Goal: Task Accomplishment & Management: Manage account settings

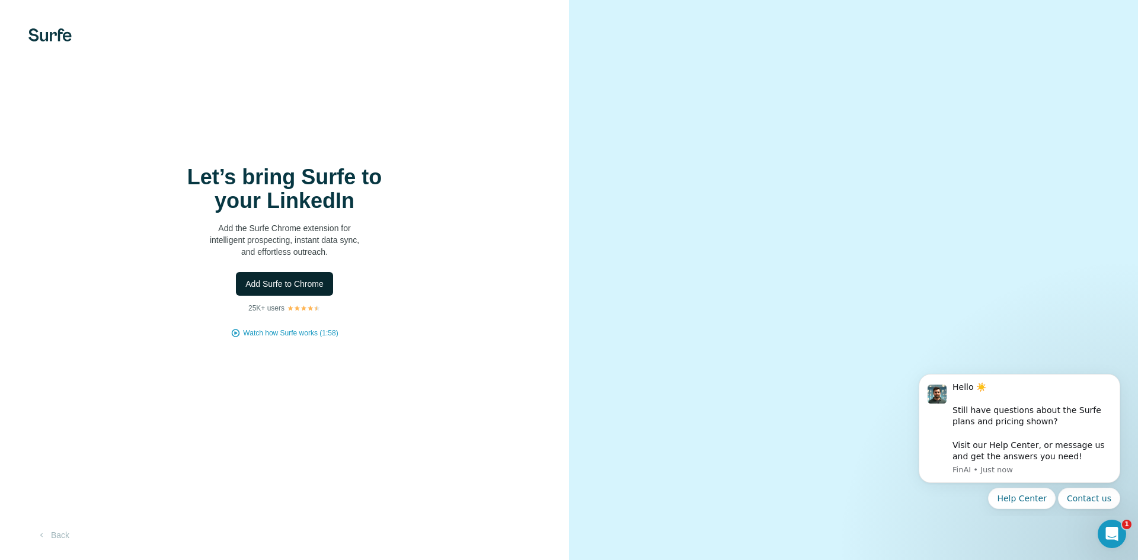
click at [314, 293] on button "Add Surfe to Chrome" at bounding box center [284, 284] width 97 height 24
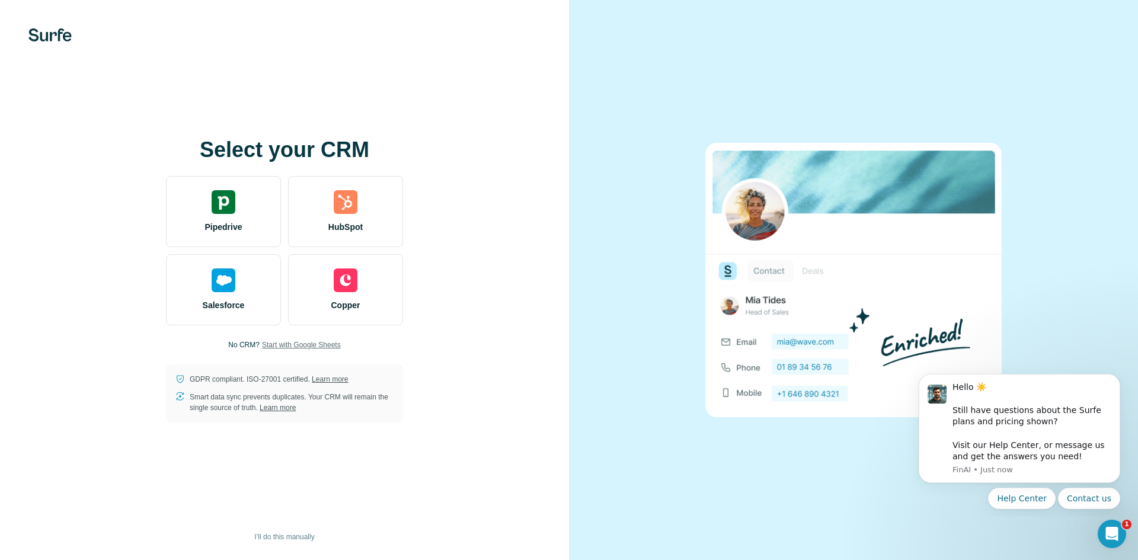
click at [309, 347] on span "Start with Google Sheets" at bounding box center [301, 345] width 79 height 11
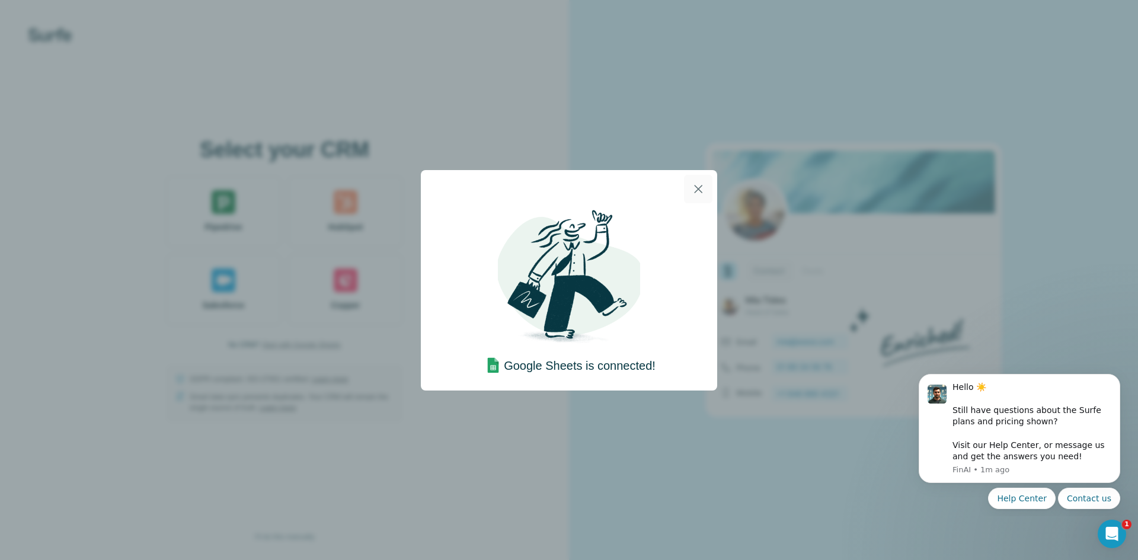
click at [698, 192] on icon "button" at bounding box center [698, 189] width 14 height 14
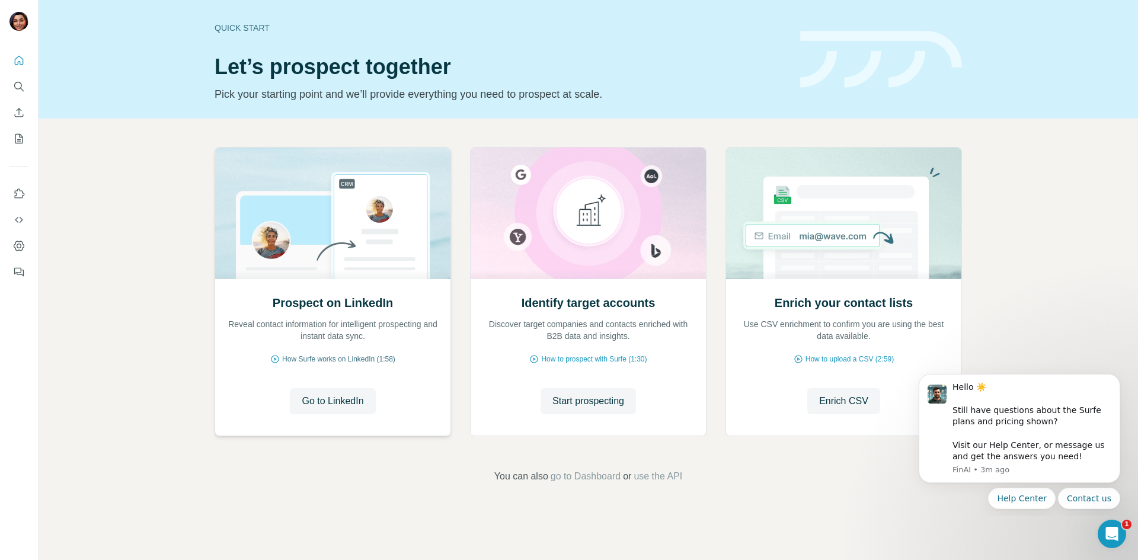
click at [350, 358] on span "How Surfe works on LinkedIn (1:58)" at bounding box center [338, 359] width 113 height 11
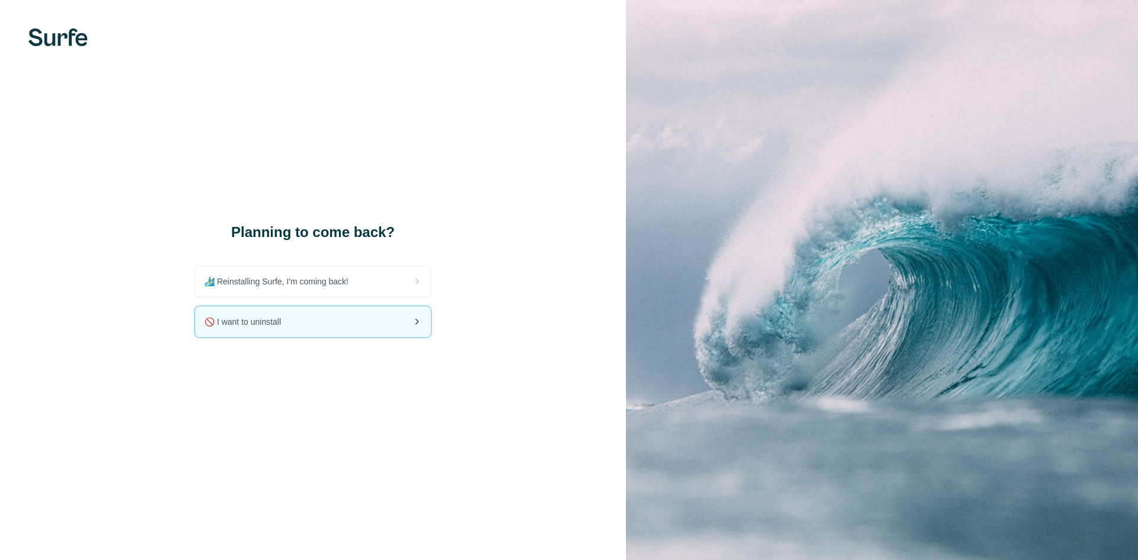
click at [341, 327] on div "🚫 I want to uninstall" at bounding box center [313, 322] width 236 height 31
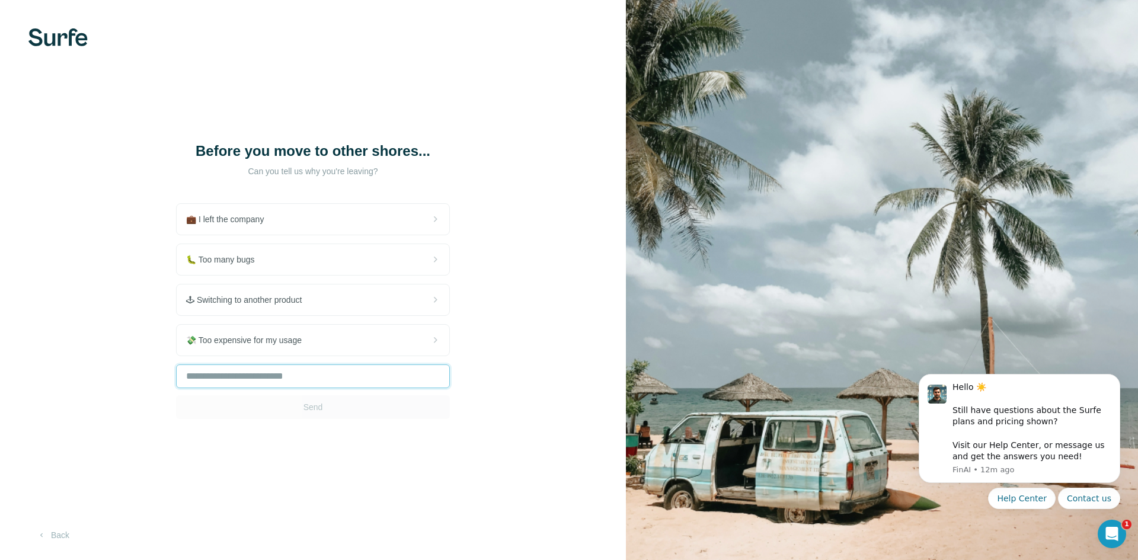
click at [284, 384] on input "text" at bounding box center [313, 377] width 274 height 24
type input "*"
type input "**********"
click at [286, 406] on button "Send" at bounding box center [313, 407] width 274 height 24
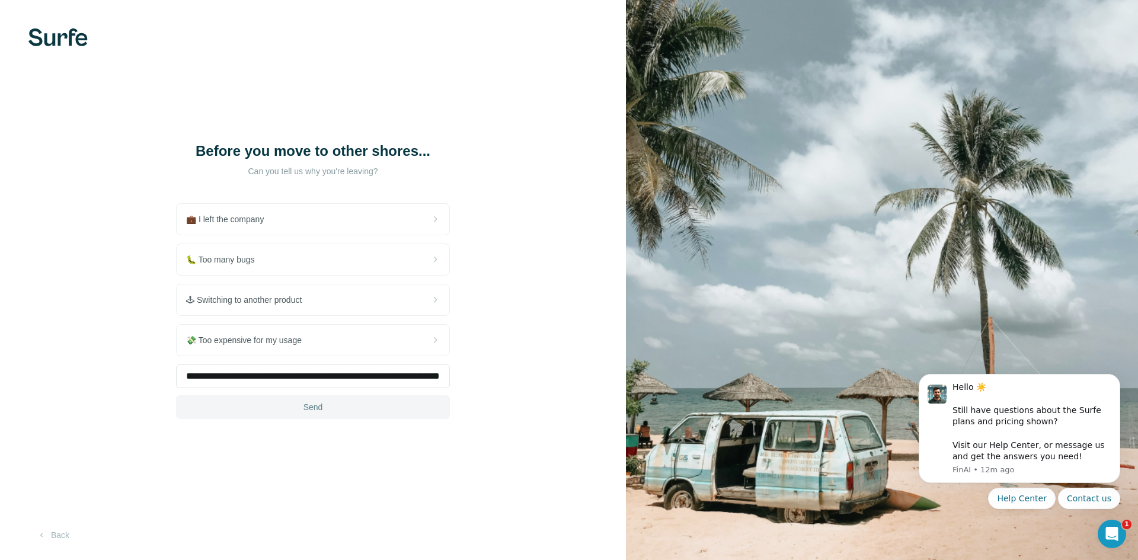
scroll to position [0, 0]
